Goal: Obtain resource: Download file/media

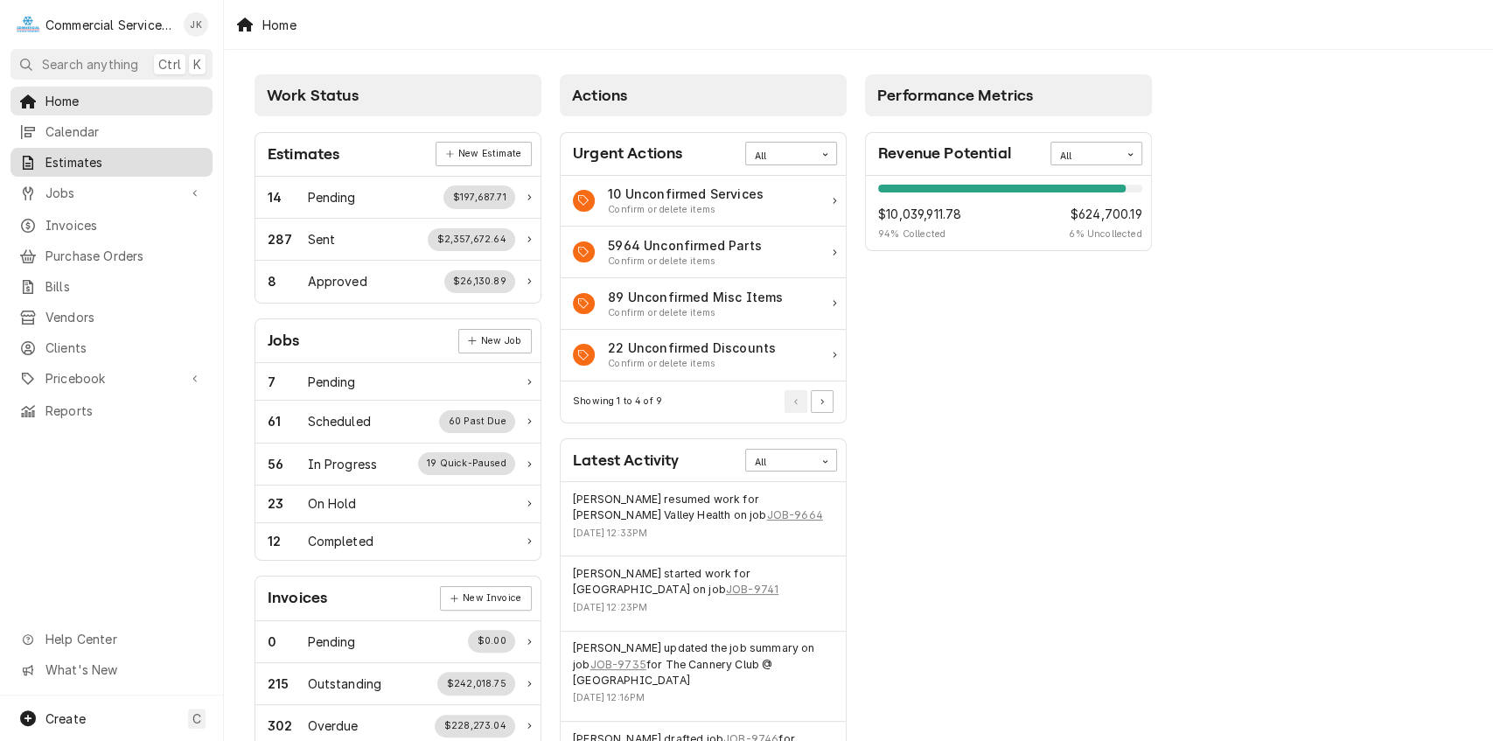
click at [98, 155] on span "Estimates" at bounding box center [124, 162] width 158 height 18
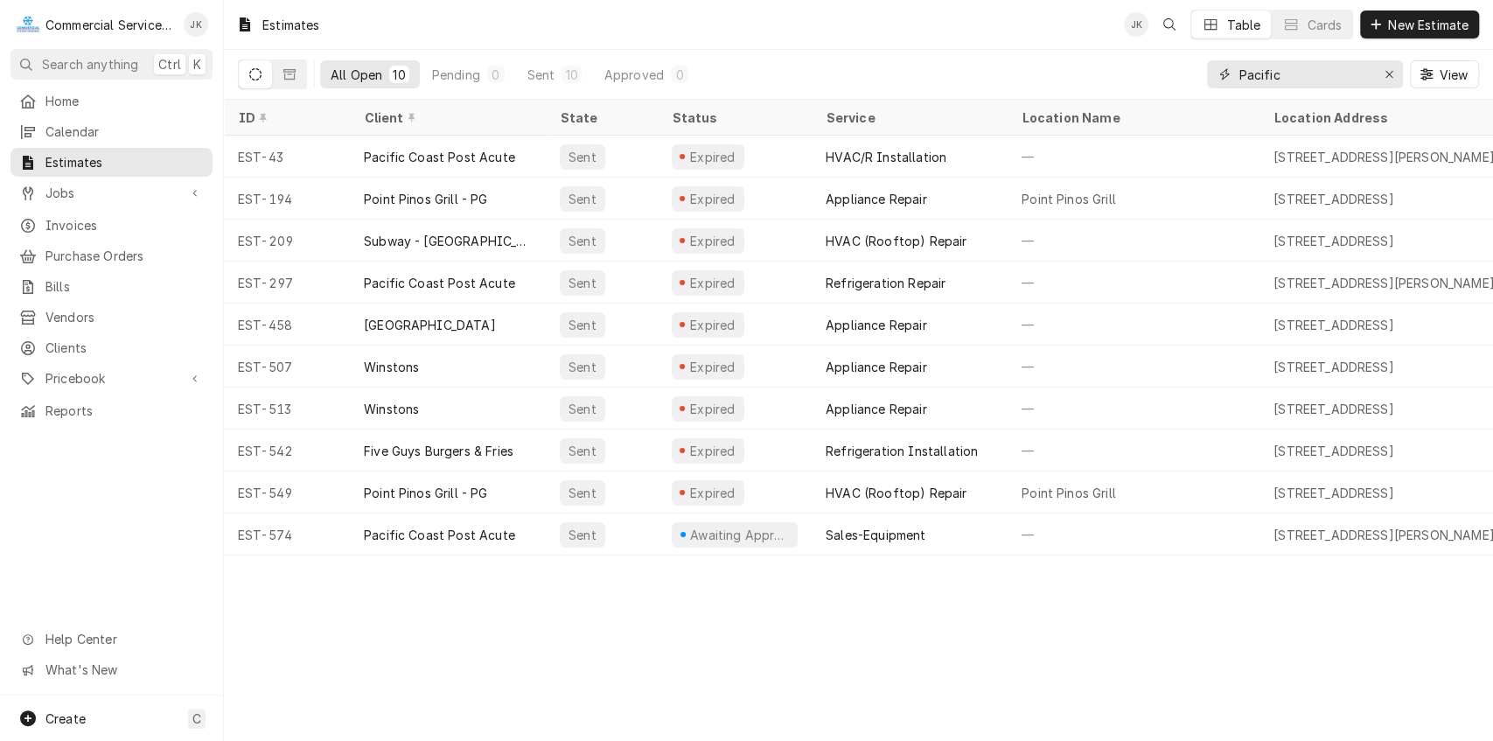
click at [1302, 77] on input "Pacific" at bounding box center [1303, 74] width 131 height 28
type input "P"
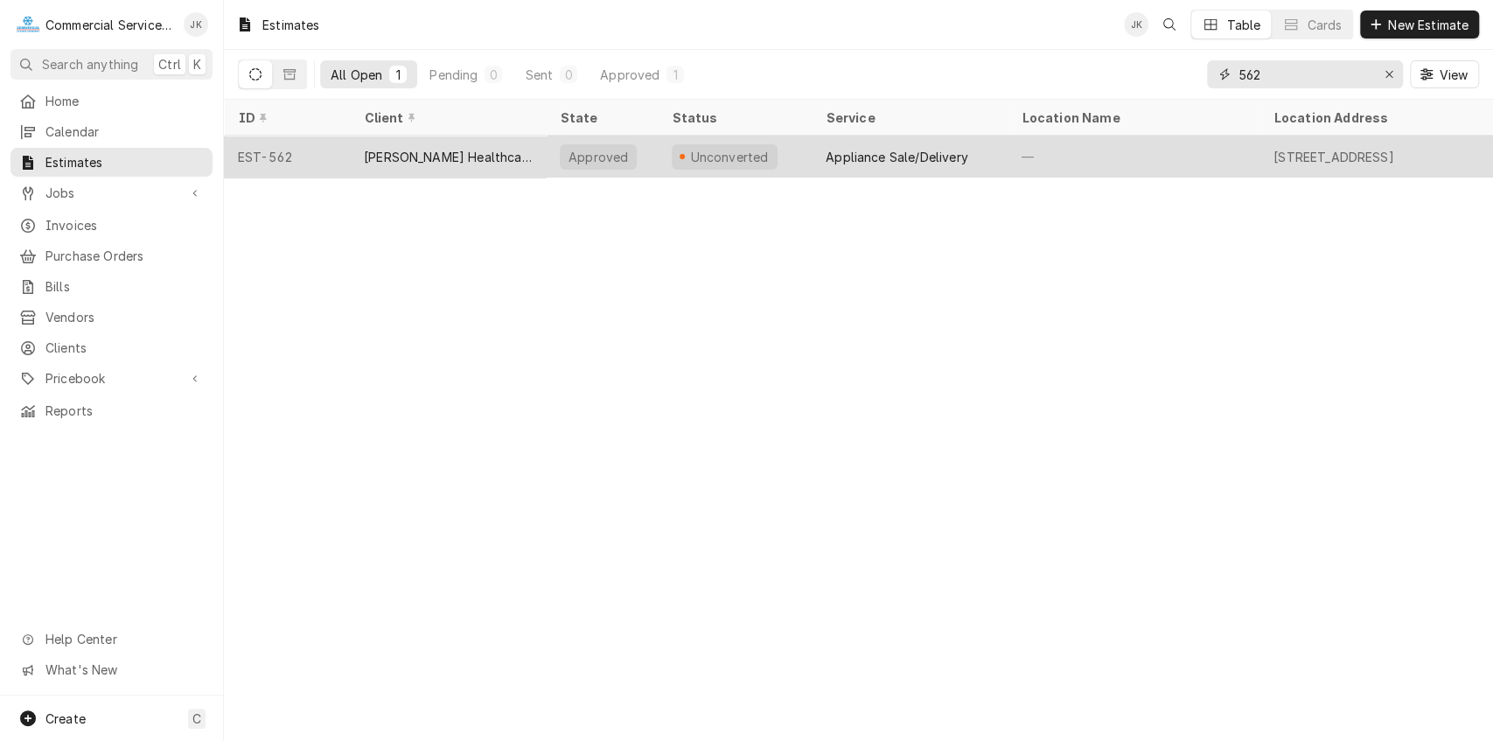
type input "562"
click at [775, 145] on div "Unconverted" at bounding box center [735, 157] width 154 height 42
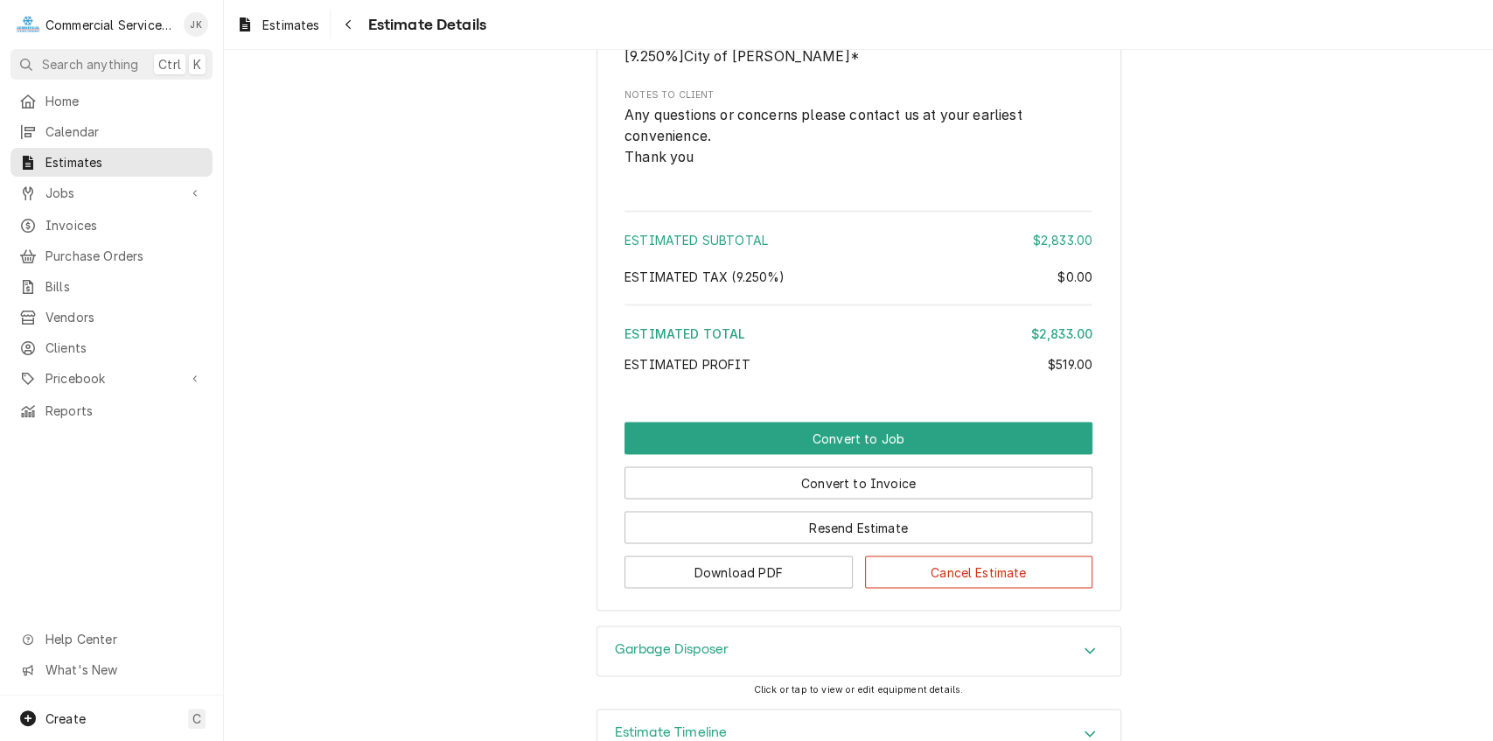
scroll to position [2206, 0]
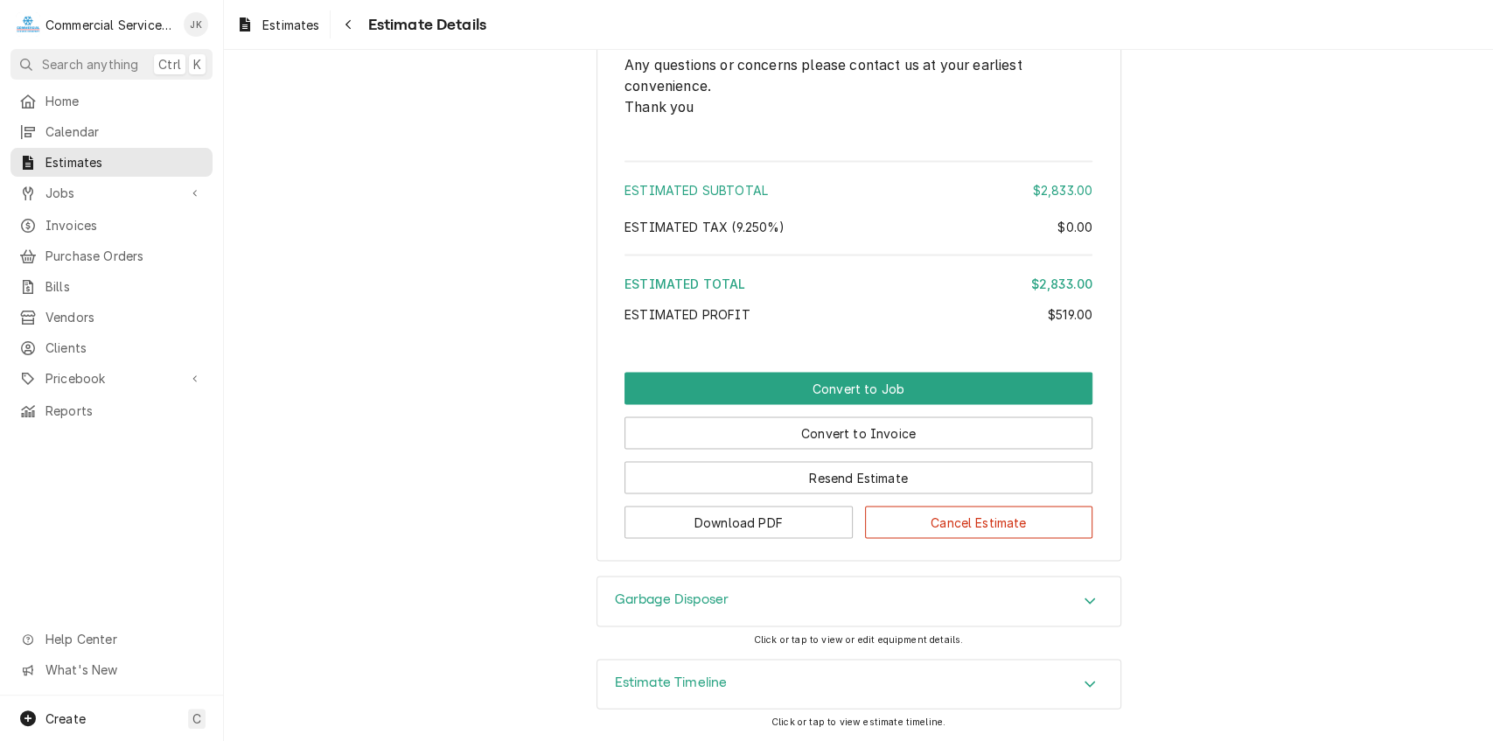
click at [692, 603] on h3 "Garbage Disposer" at bounding box center [672, 598] width 115 height 17
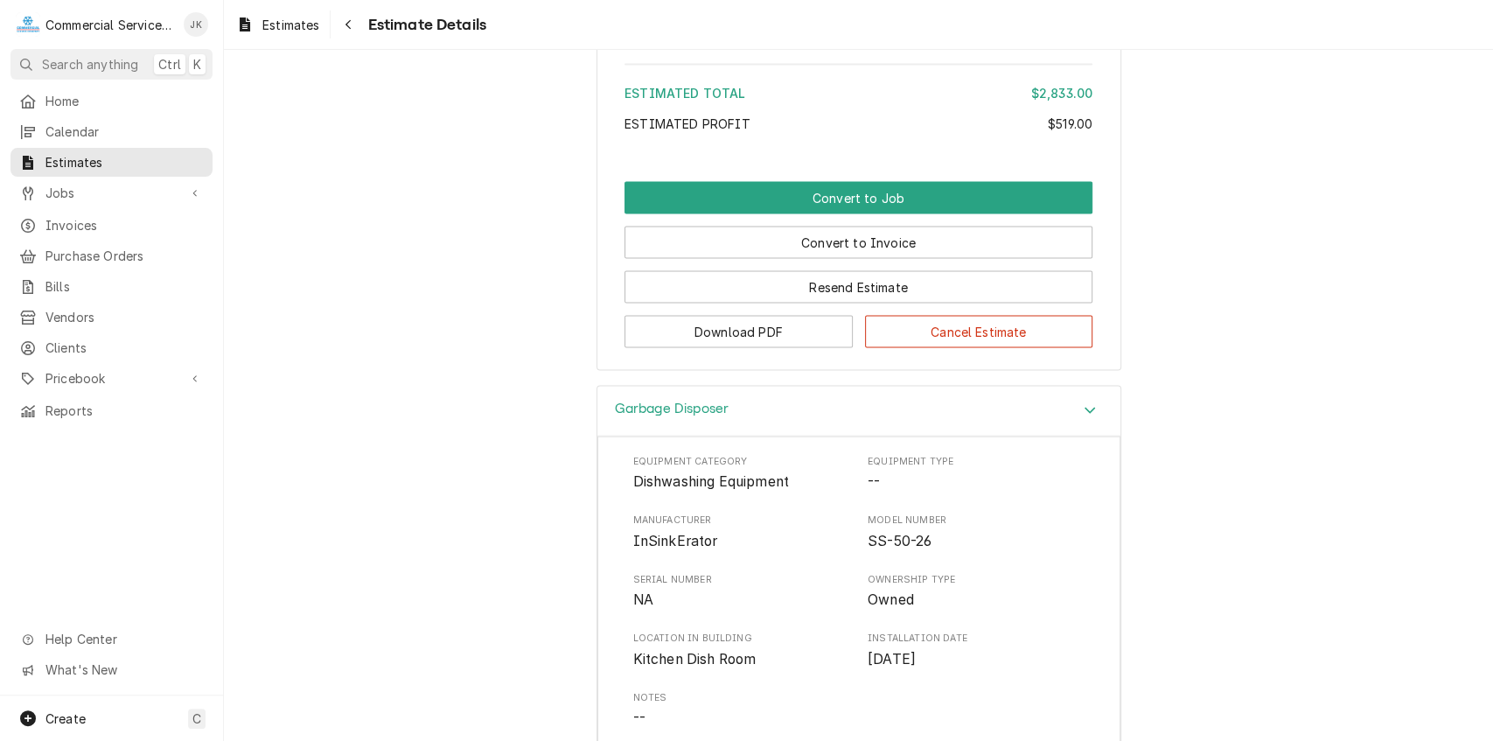
scroll to position [2493, 0]
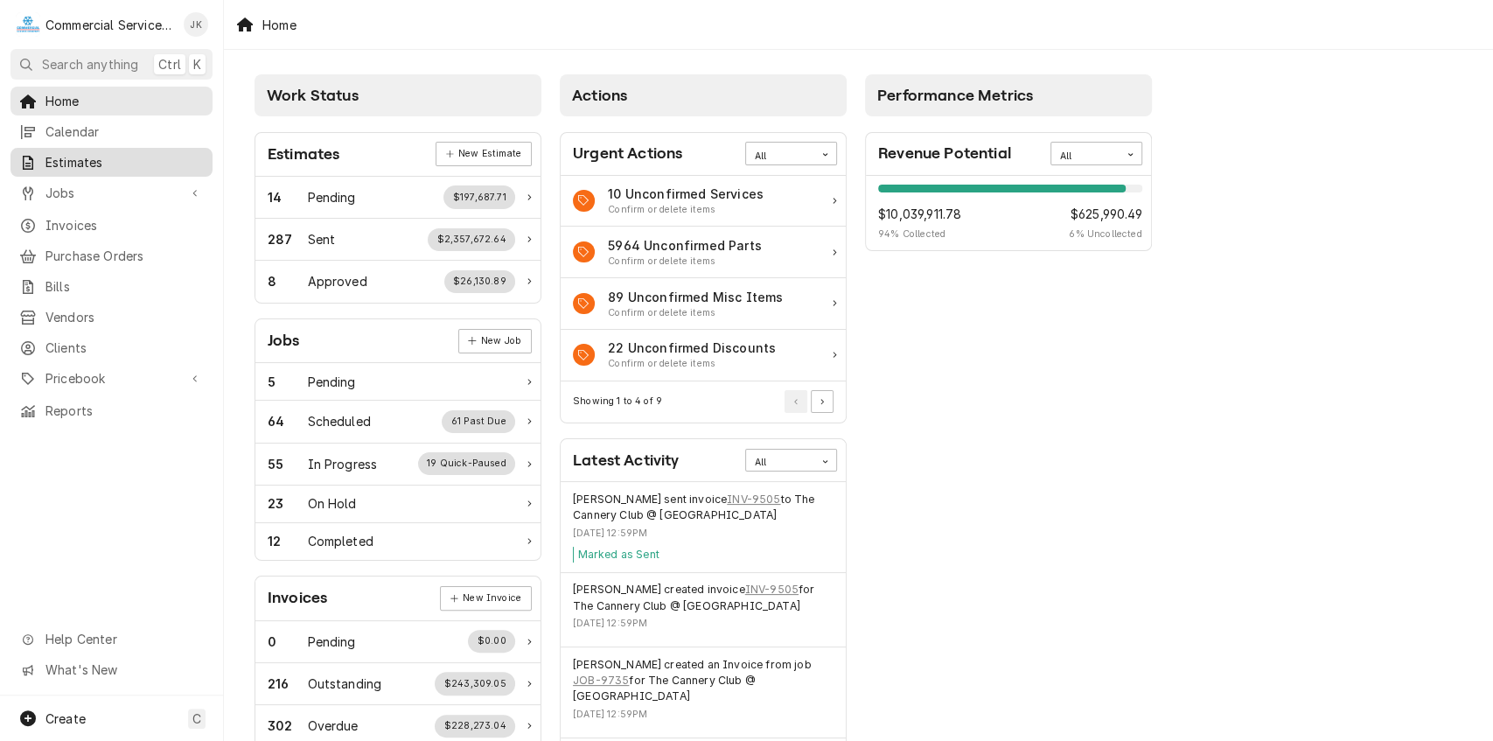
click at [101, 159] on span "Estimates" at bounding box center [124, 162] width 158 height 18
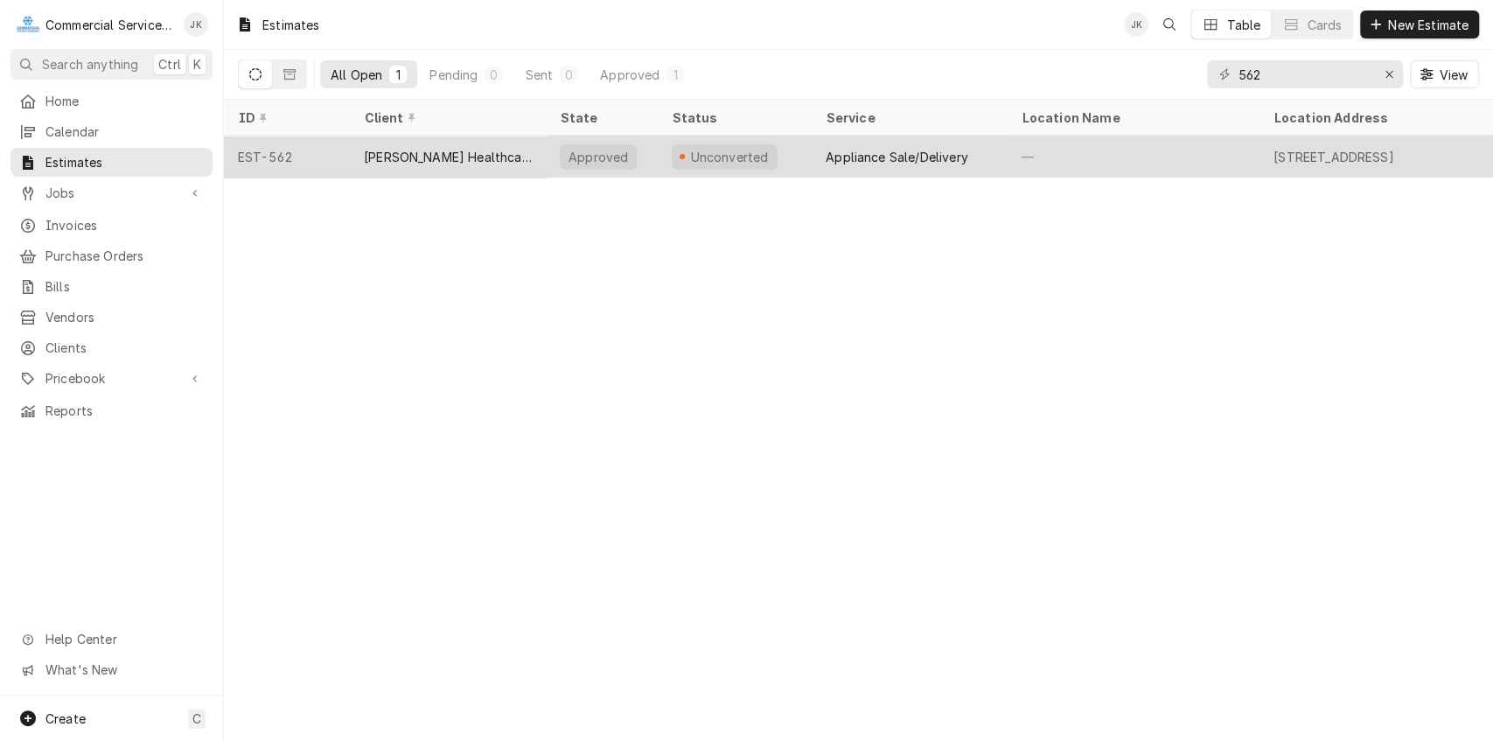
click at [820, 154] on div "Appliance Sale/Delivery" at bounding box center [910, 157] width 196 height 42
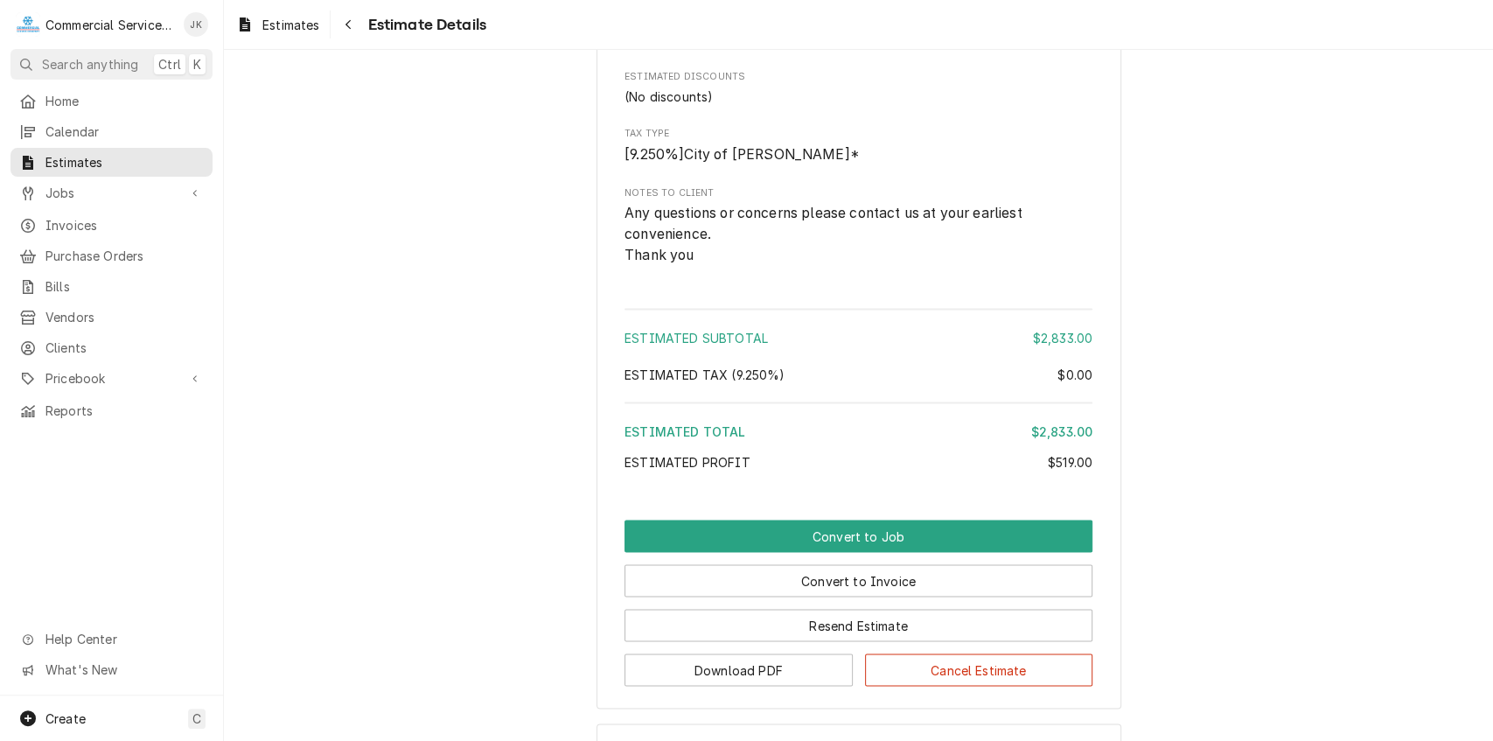
scroll to position [2204, 0]
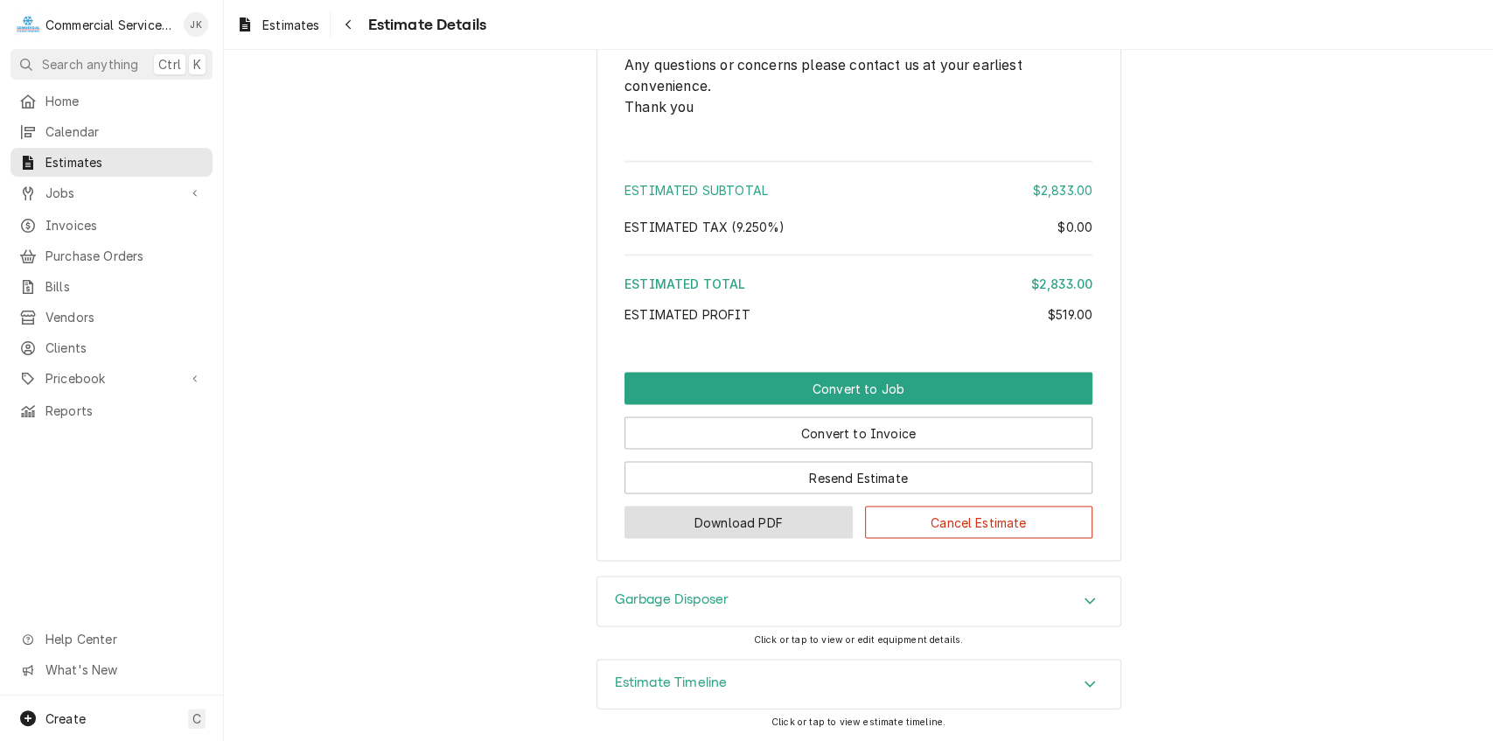
click at [757, 524] on button "Download PDF" at bounding box center [738, 522] width 228 height 32
